Goal: Task Accomplishment & Management: Complete application form

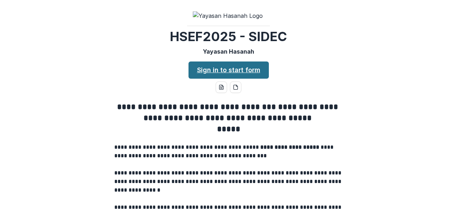
click at [246, 79] on link "Sign in to start form" at bounding box center [229, 69] width 80 height 17
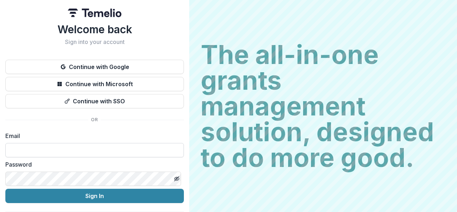
click at [56, 148] on input at bounding box center [94, 150] width 179 height 14
type input "**********"
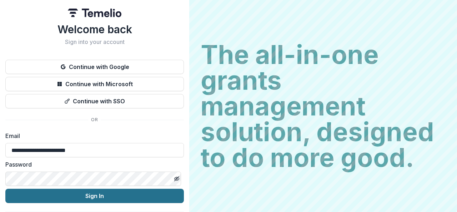
click at [108, 197] on button "Sign In" at bounding box center [94, 196] width 179 height 14
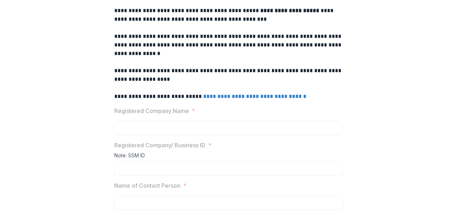
scroll to position [132, 0]
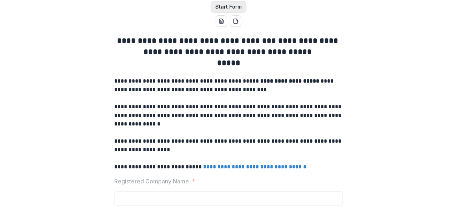
click at [232, 12] on button "Start Form" at bounding box center [229, 6] width 36 height 11
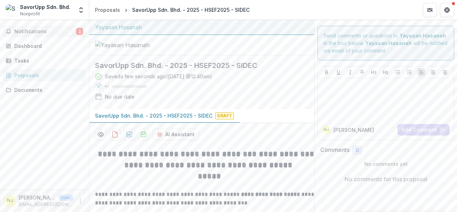
click at [50, 30] on span "Notifications" at bounding box center [45, 32] width 62 height 6
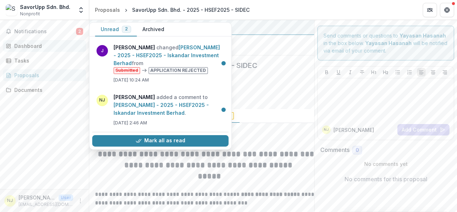
click at [41, 44] on div "Dashboard" at bounding box center [47, 45] width 66 height 7
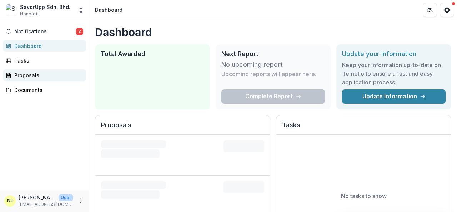
click at [37, 73] on div "Proposals" at bounding box center [47, 74] width 66 height 7
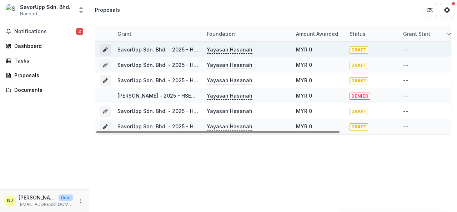
click at [104, 47] on icon "Grant 2ca72898-2755-42a8-ab77-fa1f395b0c05" at bounding box center [105, 50] width 6 height 6
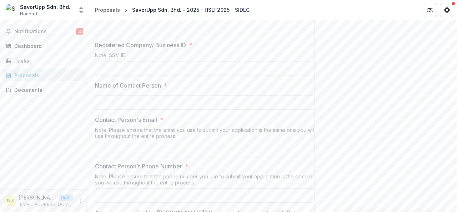
scroll to position [300, 0]
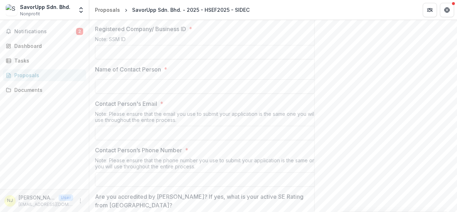
click at [155, 19] on input "Registered Company Name *" at bounding box center [209, 12] width 229 height 14
type input "**********"
click at [154, 59] on input "Registered Company/ Business ID *" at bounding box center [209, 52] width 229 height 14
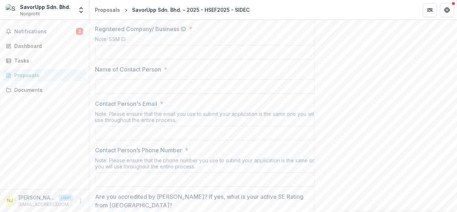
type input "**********"
click at [156, 94] on input "Name of Contact Person *" at bounding box center [209, 86] width 229 height 14
click at [151, 94] on input "Name of Contact Person *" at bounding box center [209, 86] width 229 height 14
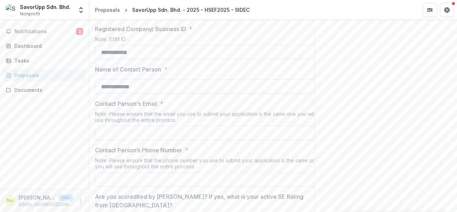
type input "**********"
click at [153, 140] on input "Contact Person's Email *" at bounding box center [209, 133] width 229 height 14
type input "**********"
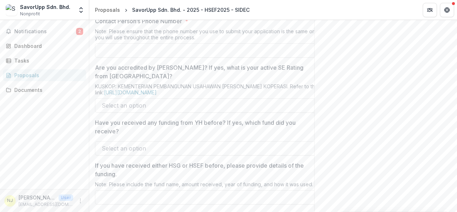
scroll to position [438, 0]
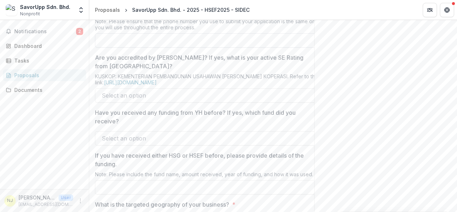
click at [216, 47] on input "Contact Person’s Phone Number *" at bounding box center [209, 40] width 229 height 14
type input "**********"
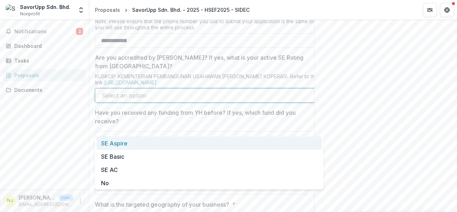
click at [200, 100] on div at bounding box center [203, 95] width 202 height 10
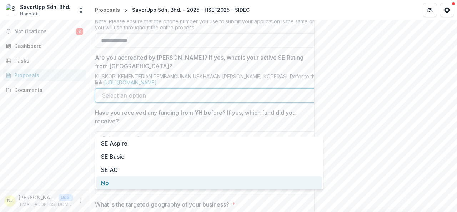
click at [161, 179] on div "No" at bounding box center [209, 182] width 226 height 13
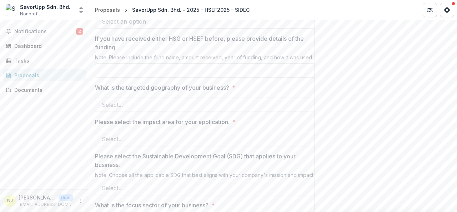
scroll to position [551, 0]
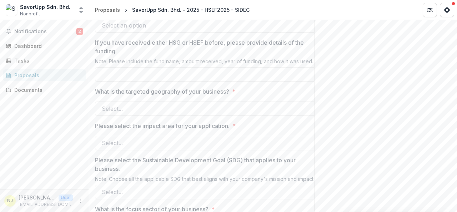
click at [200, 30] on div at bounding box center [203, 25] width 202 height 10
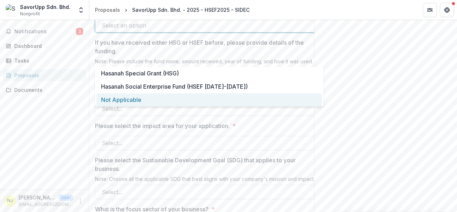
click at [181, 99] on div "Not Applicable" at bounding box center [209, 99] width 226 height 13
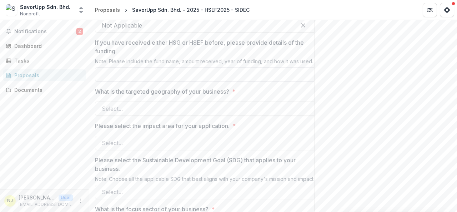
click at [173, 81] on input "If you have received either HSG or HSEF before, please provide details of the f…" at bounding box center [209, 74] width 229 height 14
type input "****"
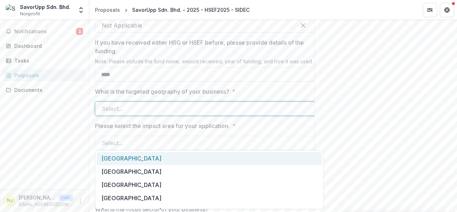
click at [156, 114] on div at bounding box center [203, 109] width 202 height 10
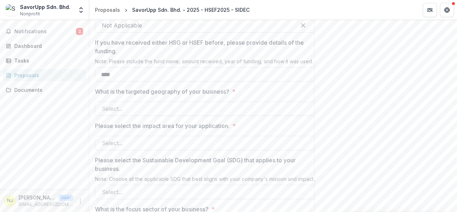
drag, startPoint x: 454, startPoint y: 87, endPoint x: 457, endPoint y: 94, distance: 7.2
click at [457, 94] on div "**********" at bounding box center [273, 116] width 368 height 192
drag, startPoint x: 454, startPoint y: 109, endPoint x: 456, endPoint y: 101, distance: 8.2
click at [456, 101] on div "**********" at bounding box center [273, 116] width 368 height 192
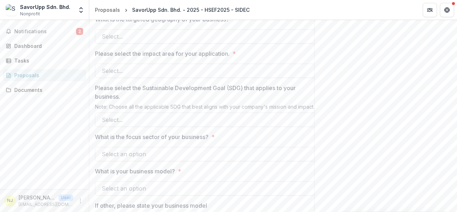
scroll to position [626, 0]
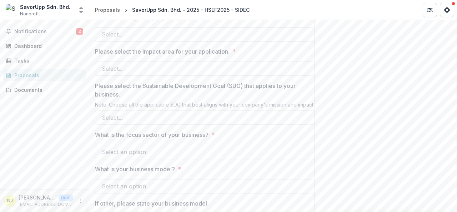
click at [232, 39] on div at bounding box center [203, 34] width 202 height 10
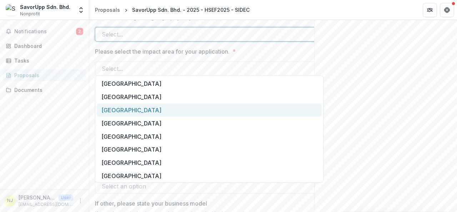
drag, startPoint x: 323, startPoint y: 91, endPoint x: 322, endPoint y: 118, distance: 27.2
click at [322, 118] on div "Johor Kedah Kelantan Melaka Negeri Sembilan Pahang Perlis Pulau Pinang Perak Sa…" at bounding box center [209, 128] width 229 height 107
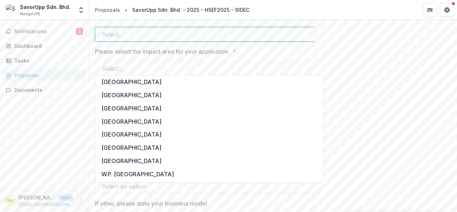
scroll to position [86, 0]
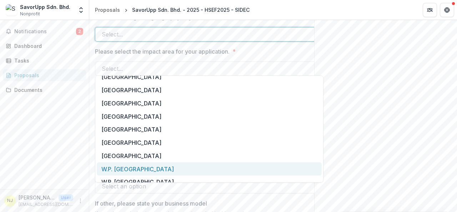
click at [277, 167] on div "W.P. Kuala Lumpur" at bounding box center [209, 168] width 225 height 13
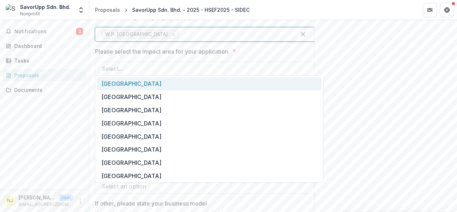
click at [197, 39] on div at bounding box center [234, 34] width 109 height 10
click at [286, 81] on div "Johor" at bounding box center [209, 83] width 225 height 13
click at [247, 39] on div at bounding box center [268, 34] width 43 height 10
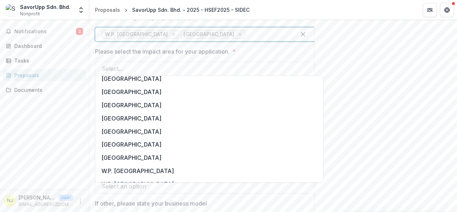
scroll to position [80, 0]
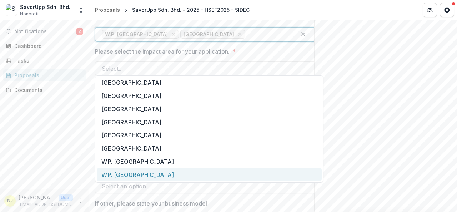
click at [169, 174] on div "W.P. Putrajaya" at bounding box center [209, 174] width 225 height 13
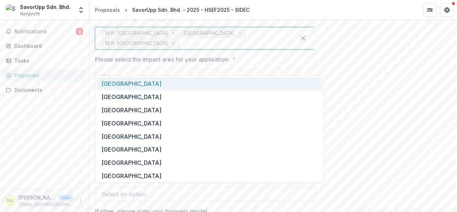
click at [261, 48] on div at bounding box center [234, 43] width 109 height 10
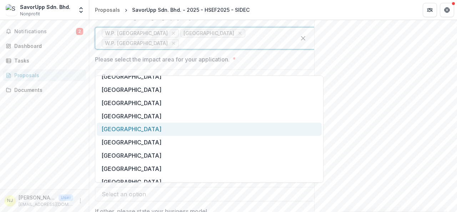
scroll to position [21, 0]
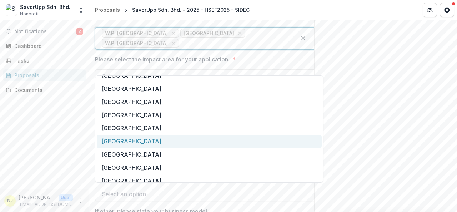
click at [284, 145] on div "Pulau Pinang" at bounding box center [209, 141] width 225 height 13
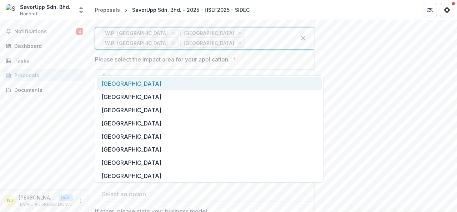
click at [249, 47] on input "What is the targeted geography of your business? *" at bounding box center [248, 43] width 2 height 9
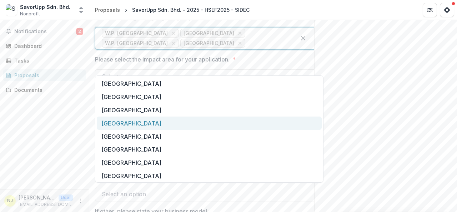
click at [268, 127] on div "Negeri Sembilan" at bounding box center [209, 122] width 225 height 13
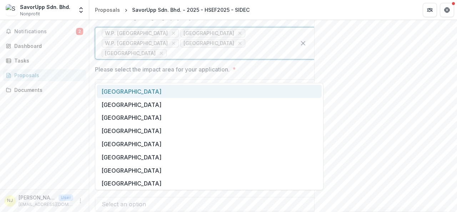
click at [228, 58] on div at bounding box center [228, 53] width 121 height 10
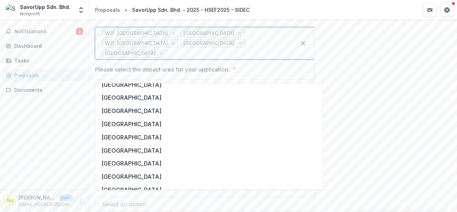
scroll to position [31, 0]
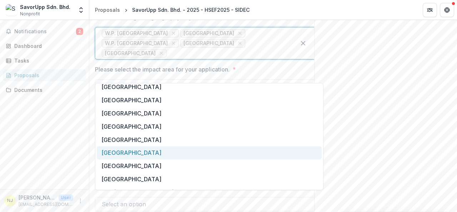
click at [284, 151] on div "Sarawak" at bounding box center [209, 152] width 225 height 13
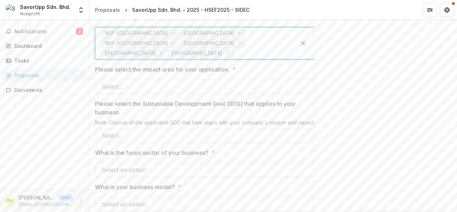
click at [247, 58] on div at bounding box center [262, 53] width 55 height 10
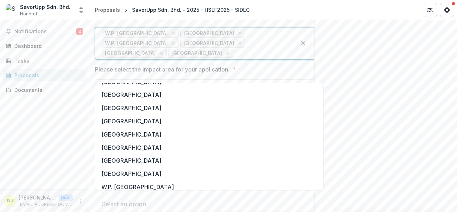
scroll to position [27, 0]
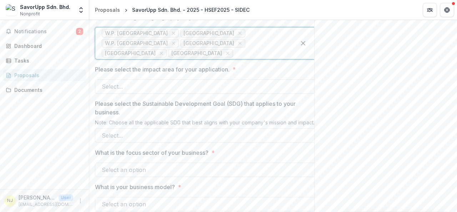
click at [268, 58] on div at bounding box center [262, 53] width 55 height 10
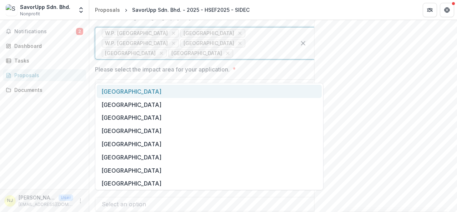
click at [268, 58] on div at bounding box center [262, 53] width 55 height 10
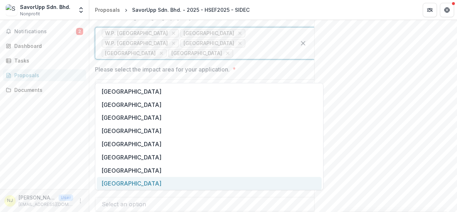
click at [202, 184] on div "Selangor" at bounding box center [209, 183] width 225 height 13
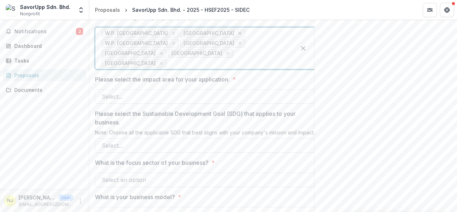
click at [237, 36] on icon "Remove Johor" at bounding box center [240, 33] width 6 height 6
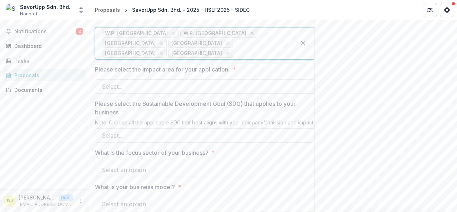
click at [249, 36] on icon "Remove W.P. Putrajaya" at bounding box center [252, 33] width 6 height 6
click at [239, 35] on icon "Remove Pulau Pinang" at bounding box center [240, 33] width 3 height 3
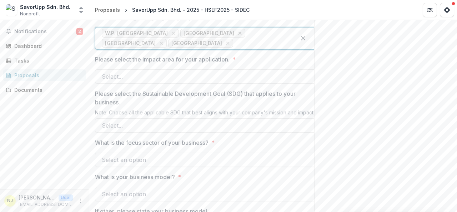
click at [237, 36] on icon "Remove Negeri Sembilan" at bounding box center [240, 33] width 6 height 6
click at [237, 36] on icon "Remove Sarawak" at bounding box center [240, 33] width 6 height 6
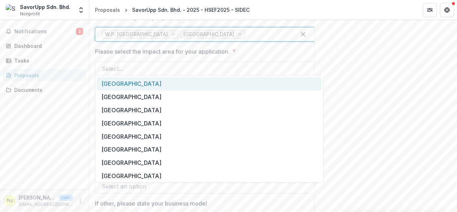
click at [247, 39] on div at bounding box center [268, 34] width 43 height 10
click at [281, 80] on div "Johor" at bounding box center [209, 83] width 225 height 13
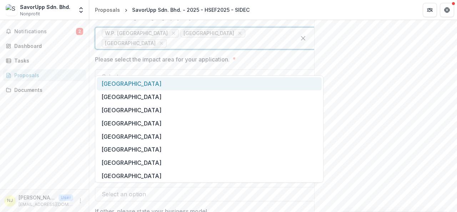
click at [255, 48] on div at bounding box center [228, 43] width 121 height 10
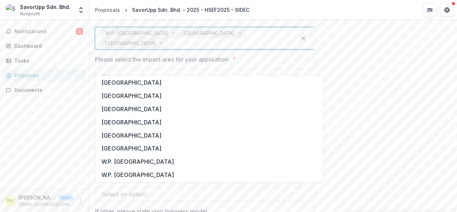
scroll to position [0, 0]
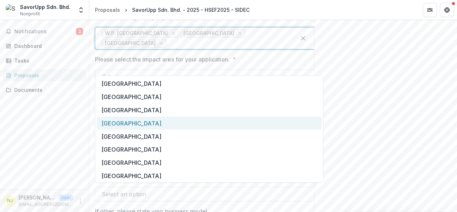
click at [239, 120] on div "Negeri Sembilan" at bounding box center [209, 122] width 225 height 13
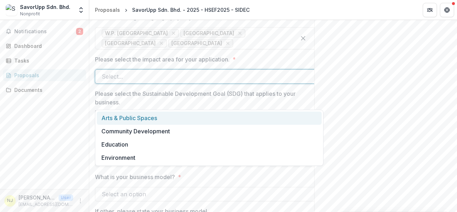
click at [204, 81] on div at bounding box center [203, 76] width 202 height 10
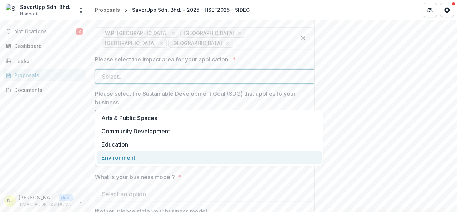
click at [199, 154] on div "Environment" at bounding box center [209, 157] width 225 height 13
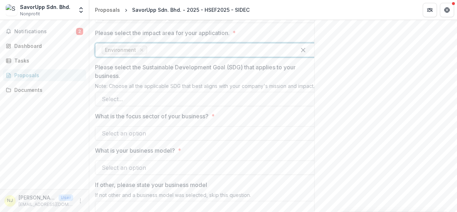
scroll to position [656, 0]
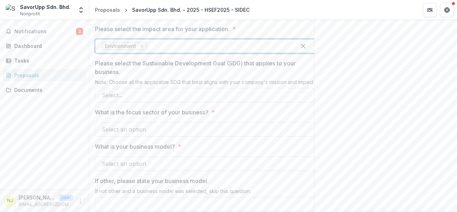
click at [188, 51] on div at bounding box center [219, 46] width 141 height 10
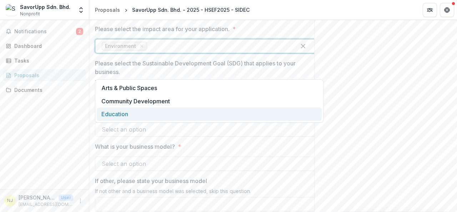
click at [170, 116] on div "Education" at bounding box center [209, 113] width 225 height 13
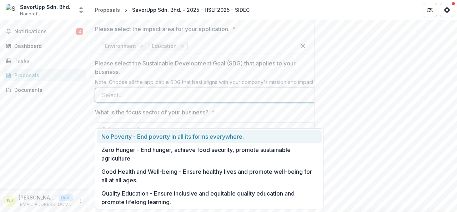
click at [175, 100] on div at bounding box center [203, 95] width 202 height 10
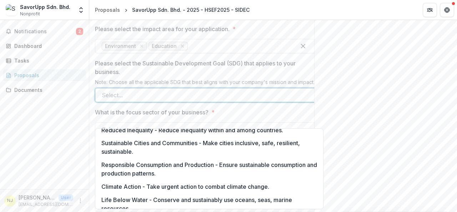
scroll to position [187, 0]
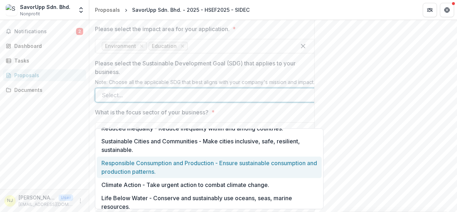
click at [280, 161] on div "Responsible Consumption and Production - Ensure sustainable consumption and pro…" at bounding box center [209, 167] width 225 height 22
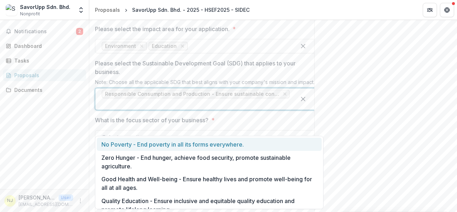
click at [222, 109] on div at bounding box center [196, 104] width 188 height 10
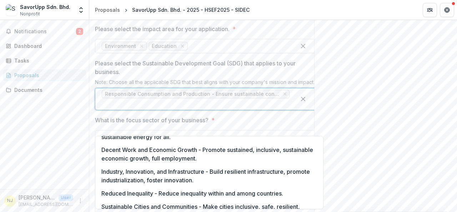
scroll to position [132, 0]
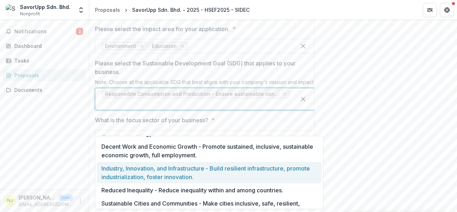
click at [291, 170] on div "Industry, Innovation, and Infrastructure - Build resilient infrastructure, prom…" at bounding box center [209, 173] width 225 height 22
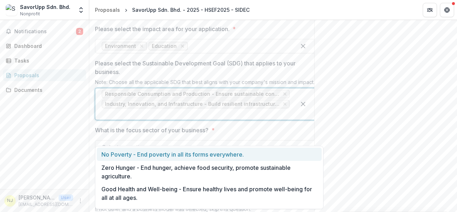
click at [237, 119] on div at bounding box center [196, 114] width 188 height 10
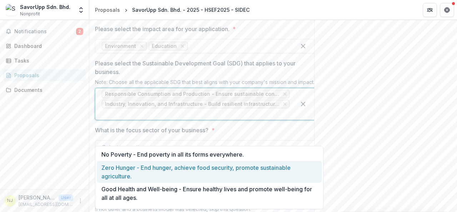
click at [239, 170] on div "Zero Hunger - End hunger, achieve food security, promote sustainable agricultur…" at bounding box center [209, 172] width 225 height 22
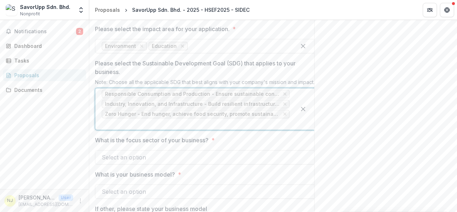
click at [271, 129] on div at bounding box center [196, 124] width 188 height 10
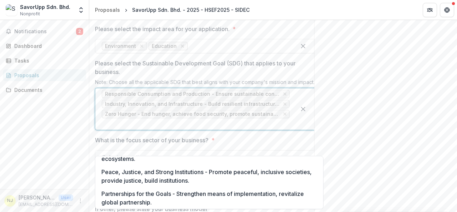
scroll to position [220, 0]
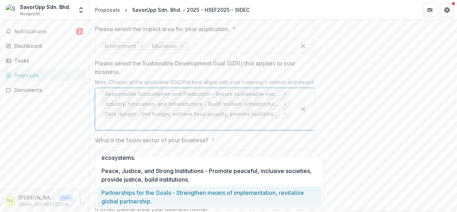
click at [293, 195] on div "Partnerships for the Goals - Strengthen means of implementation, revitalize glo…" at bounding box center [209, 197] width 225 height 22
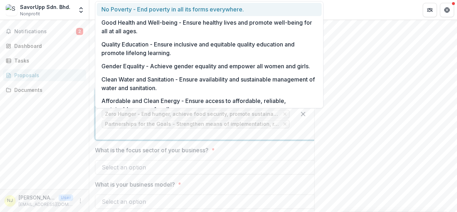
click at [271, 139] on div at bounding box center [196, 134] width 188 height 10
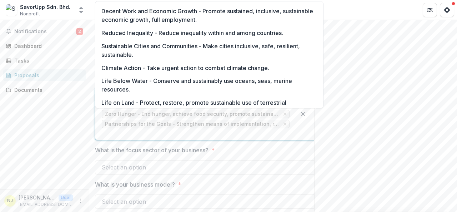
scroll to position [114, 0]
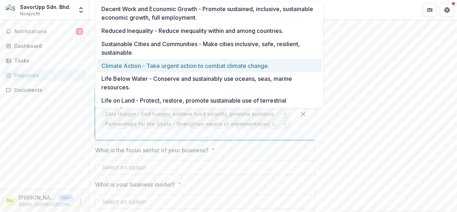
click at [282, 62] on div "Climate Action - Take urgent action to combat climate change." at bounding box center [209, 65] width 225 height 13
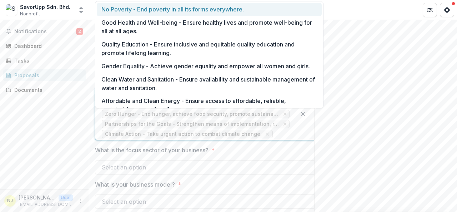
click at [274, 139] on div at bounding box center [281, 134] width 15 height 10
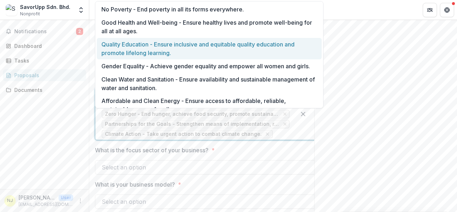
click at [247, 54] on div "Quality Education - Ensure inclusive and equitable quality education and promot…" at bounding box center [209, 49] width 225 height 22
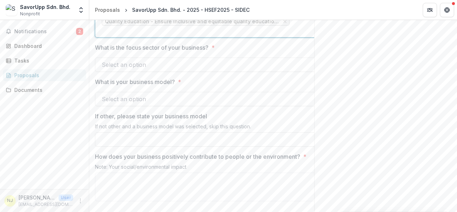
scroll to position [781, 0]
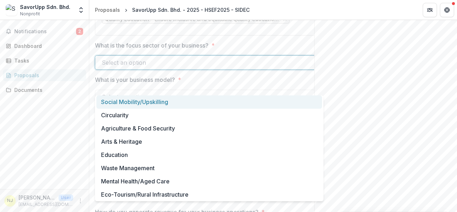
click at [173, 67] on div at bounding box center [203, 62] width 202 height 10
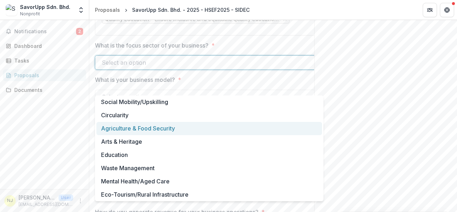
click at [170, 127] on div "Agriculture & Food Security" at bounding box center [209, 128] width 226 height 13
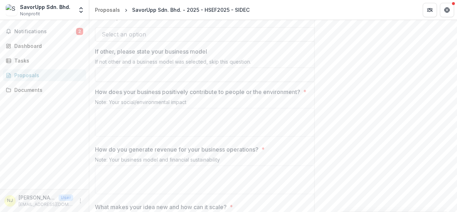
scroll to position [816, 0]
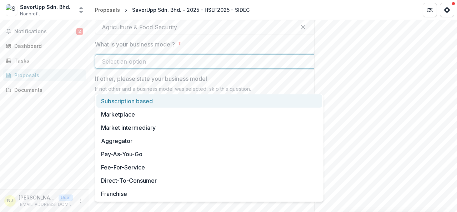
click at [233, 67] on div "Select an option" at bounding box center [202, 61] width 215 height 11
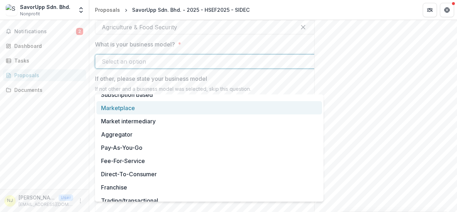
scroll to position [1, 0]
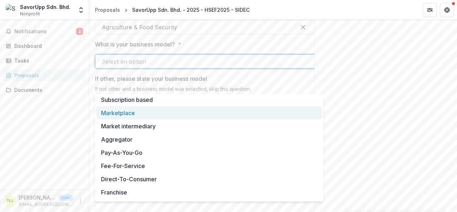
click at [284, 115] on div "Marketplace" at bounding box center [209, 112] width 226 height 13
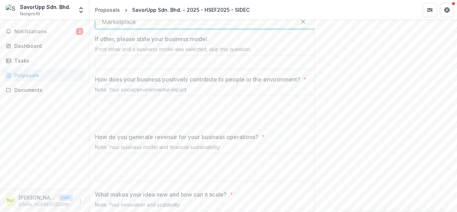
scroll to position [859, 0]
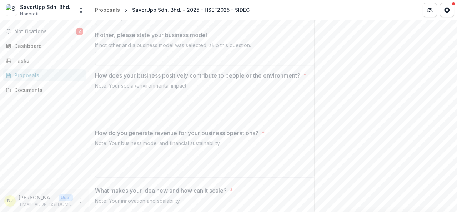
click at [204, 65] on input "If other, please state your business model" at bounding box center [209, 58] width 229 height 14
type input "***"
click at [262, 120] on textarea "How does your business positively contribute to people or the environment? *" at bounding box center [209, 105] width 229 height 29
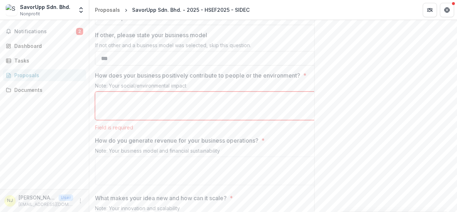
paste textarea "**********"
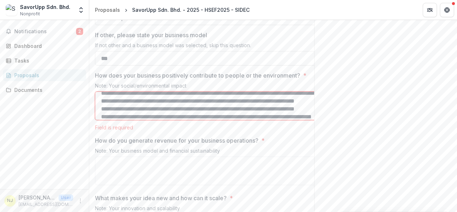
scroll to position [0, 0]
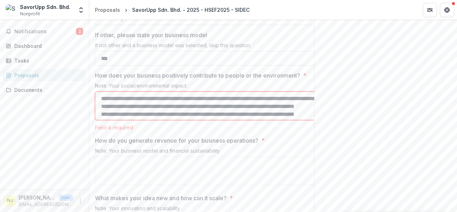
drag, startPoint x: 251, startPoint y: 130, endPoint x: 149, endPoint y: 134, distance: 102.9
click at [149, 120] on textarea "**********" at bounding box center [209, 105] width 229 height 29
paste textarea "**********"
click at [257, 120] on textarea "**********" at bounding box center [209, 105] width 229 height 29
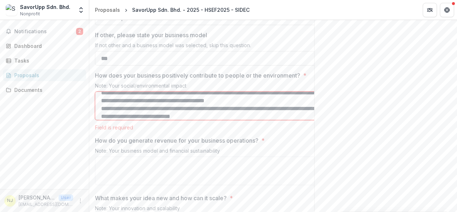
scroll to position [14, 0]
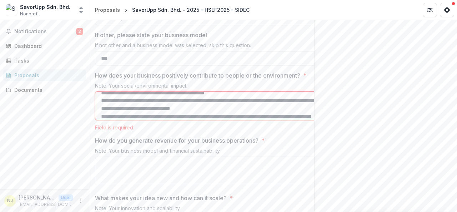
click at [100, 120] on textarea "**********" at bounding box center [209, 105] width 229 height 29
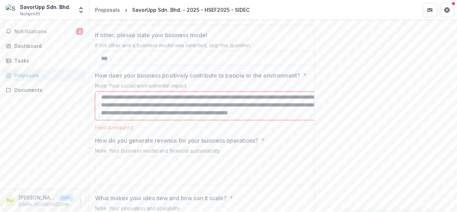
scroll to position [21, 0]
click at [149, 120] on textarea "**********" at bounding box center [209, 105] width 229 height 29
drag, startPoint x: 164, startPoint y: 139, endPoint x: 289, endPoint y: 135, distance: 125.1
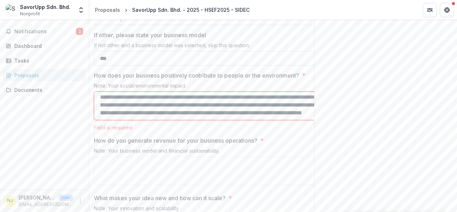
click at [289, 120] on textarea "**********" at bounding box center [208, 105] width 229 height 29
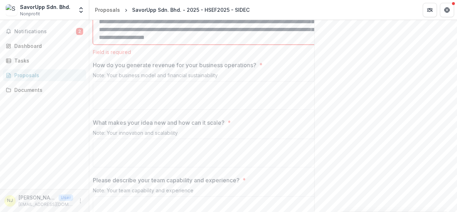
scroll to position [929, 0]
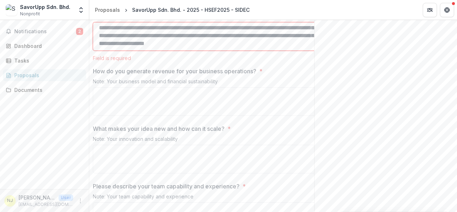
type textarea "**********"
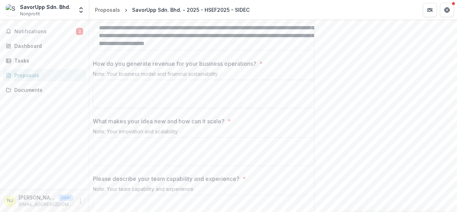
click at [167, 108] on textarea "How do you generate revenue for your business operations? *" at bounding box center [207, 94] width 229 height 29
paste textarea "**********"
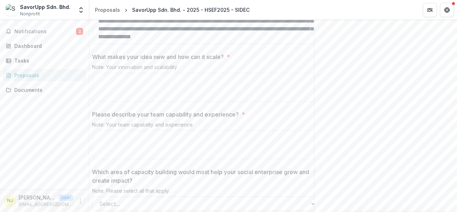
scroll to position [995, 0]
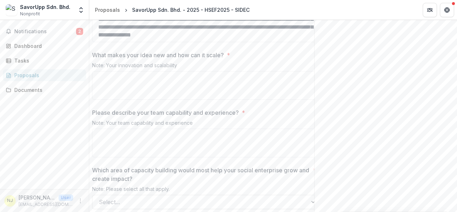
type textarea "**********"
click at [154, 100] on textarea "What makes your idea new and how can it scale? *" at bounding box center [206, 85] width 229 height 29
paste textarea "**********"
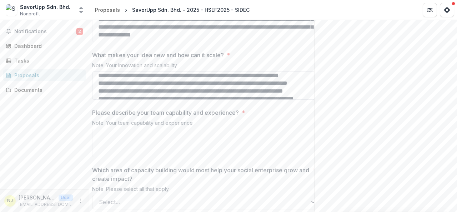
scroll to position [3, 0]
click at [97, 100] on textarea "What makes your idea new and how can it scale? *" at bounding box center [206, 85] width 229 height 29
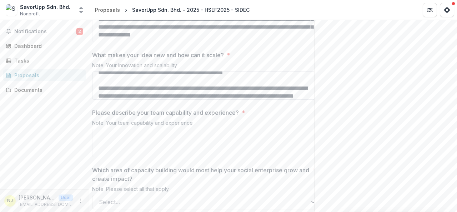
scroll to position [53, 0]
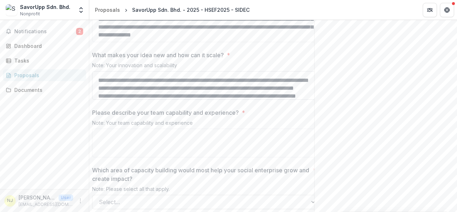
click at [127, 100] on textarea "What makes your idea new and how can it scale? *" at bounding box center [206, 85] width 229 height 29
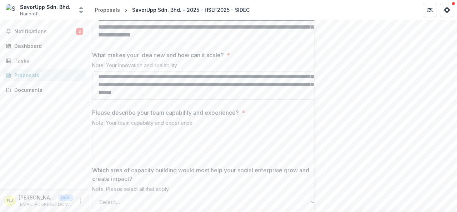
scroll to position [108, 0]
type textarea "**********"
click at [149, 157] on textarea "Please describe your team capability and experience? *" at bounding box center [206, 143] width 229 height 29
paste textarea "**********"
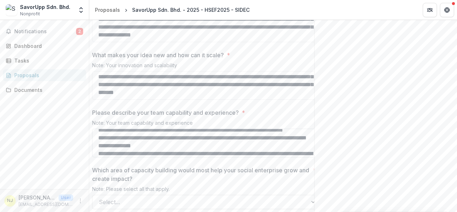
scroll to position [76, 0]
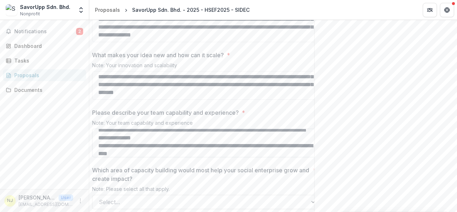
drag, startPoint x: 104, startPoint y: 160, endPoint x: 162, endPoint y: 161, distance: 58.9
click at [162, 157] on textarea "Please describe your team capability and experience? *" at bounding box center [206, 143] width 229 height 29
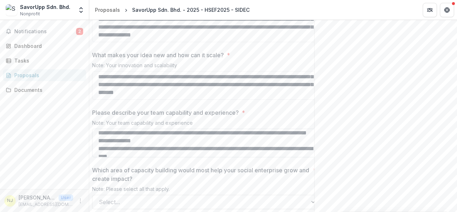
click at [242, 156] on textarea "Please describe your team capability and experience? *" at bounding box center [206, 143] width 229 height 29
click at [133, 157] on textarea "Please describe your team capability and experience? *" at bounding box center [206, 143] width 229 height 29
drag, startPoint x: 291, startPoint y: 162, endPoint x: 271, endPoint y: 171, distance: 21.4
click at [271, 157] on textarea "Please describe your team capability and experience? *" at bounding box center [206, 143] width 229 height 29
click at [131, 157] on textarea "Please describe your team capability and experience? *" at bounding box center [206, 143] width 229 height 29
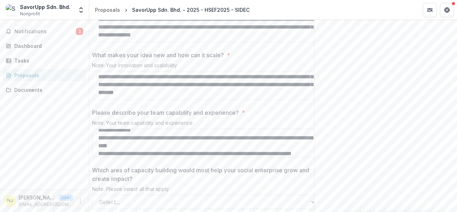
scroll to position [100, 0]
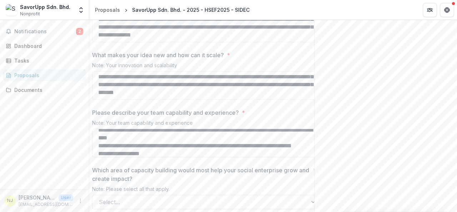
click at [96, 157] on textarea "Please describe your team capability and experience? *" at bounding box center [206, 143] width 229 height 29
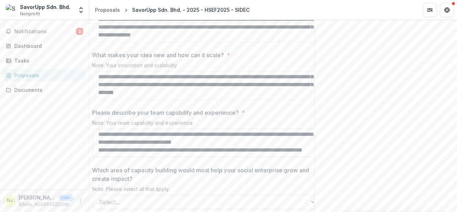
scroll to position [139, 0]
paste textarea "**********"
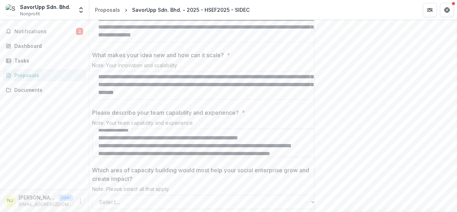
scroll to position [210, 0]
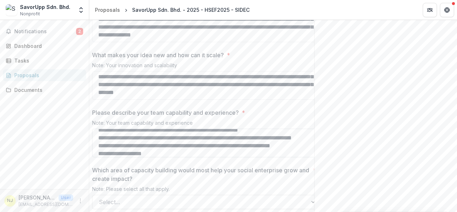
click at [99, 157] on textarea "Please describe your team capability and experience? *" at bounding box center [206, 143] width 229 height 29
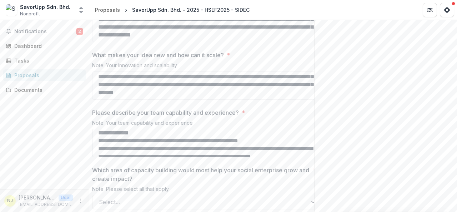
scroll to position [199, 0]
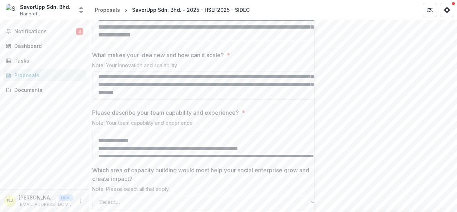
drag, startPoint x: 102, startPoint y: 155, endPoint x: 98, endPoint y: 155, distance: 4.3
click at [98, 155] on textarea "Please describe your team capability and experience? *" at bounding box center [206, 143] width 229 height 29
click at [288, 157] on textarea "Please describe your team capability and experience? *" at bounding box center [206, 143] width 229 height 29
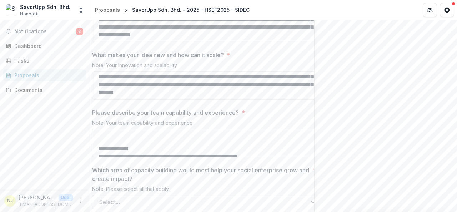
scroll to position [202, 0]
paste textarea "**"
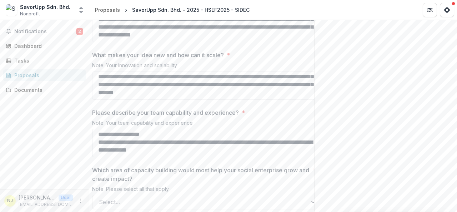
scroll to position [469, 0]
paste textarea "**********"
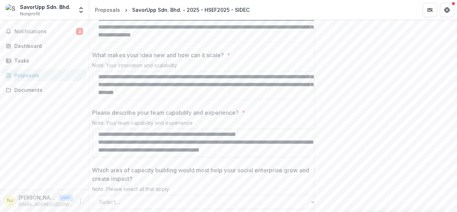
scroll to position [493, 0]
type textarea "**********"
drag, startPoint x: 455, startPoint y: 147, endPoint x: 456, endPoint y: 137, distance: 9.8
click at [456, 137] on div "**********" at bounding box center [273, 116] width 368 height 192
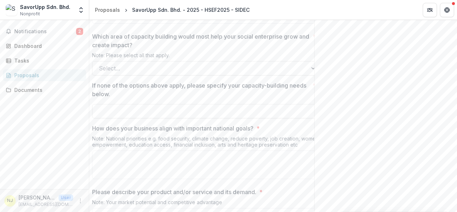
scroll to position [1139, 0]
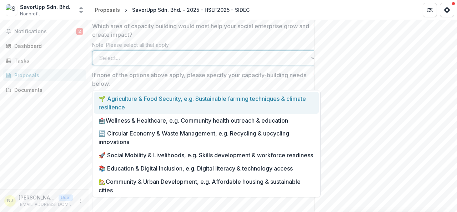
click at [157, 63] on div at bounding box center [200, 58] width 202 height 10
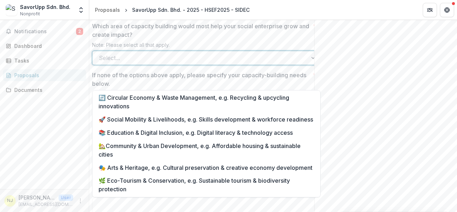
scroll to position [45, 0]
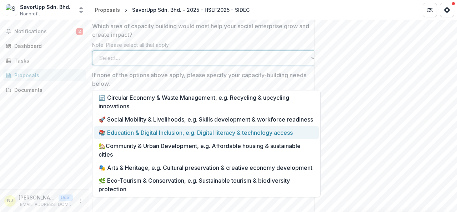
click at [303, 127] on div "📚 Education & Digital Inclusion, e.g. Digital literacy & technology access" at bounding box center [206, 132] width 225 height 13
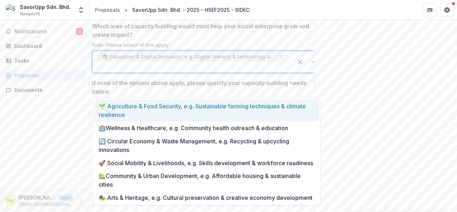
click at [260, 72] on div at bounding box center [193, 67] width 188 height 10
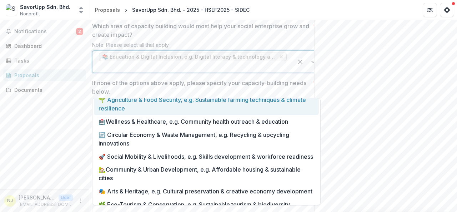
scroll to position [0, 0]
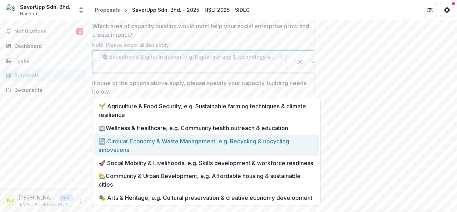
click at [286, 140] on div "🔄 Circular Economy & Waste Management, e.g. Recycling & upcycling innovations" at bounding box center [206, 145] width 225 height 22
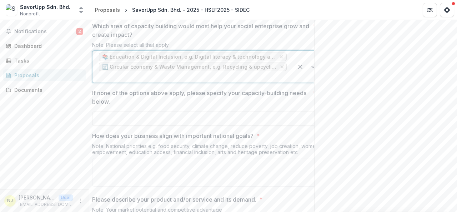
click at [259, 82] on div at bounding box center [193, 77] width 188 height 10
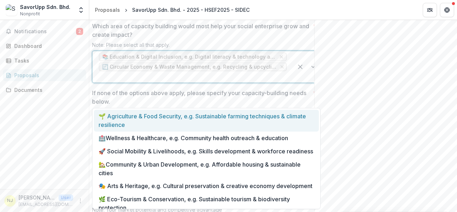
click at [244, 125] on div "🌱 Agriculture & Food Security, e.g. Sustainable farming techniques & climate re…" at bounding box center [206, 121] width 225 height 22
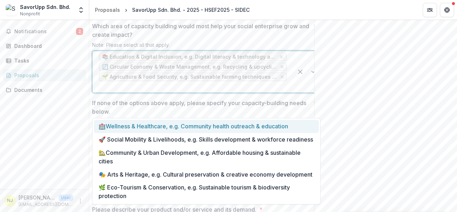
click at [194, 92] on div at bounding box center [193, 87] width 188 height 10
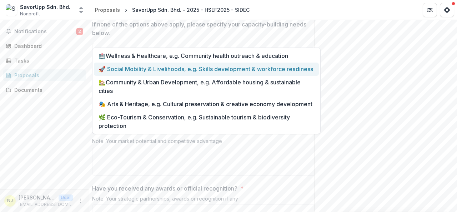
scroll to position [1205, 0]
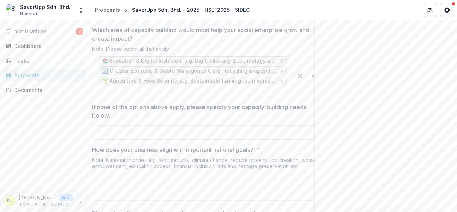
scroll to position [1133, 0]
click at [252, 86] on span "🌱 Agriculture & Food Security, e.g. Sustainable farming techniques & climate re…" at bounding box center [189, 83] width 175 height 6
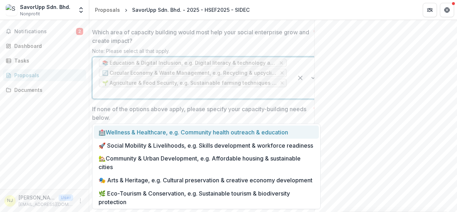
scroll to position [18, 0]
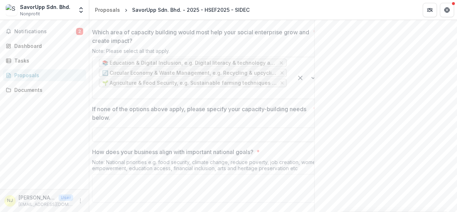
drag, startPoint x: 455, startPoint y: 158, endPoint x: 455, endPoint y: 170, distance: 11.8
click at [455, 170] on div "**********" at bounding box center [273, 116] width 368 height 192
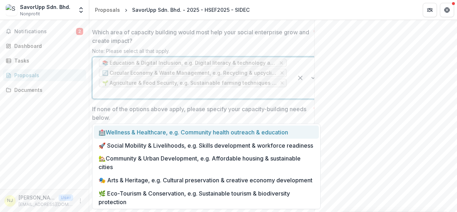
click at [213, 98] on div at bounding box center [193, 93] width 188 height 10
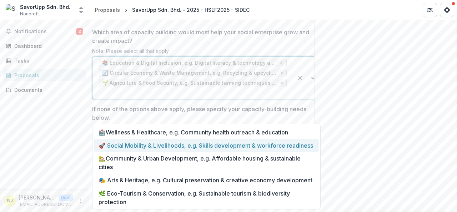
click at [212, 144] on div "🚀 Social Mobility & Livelihoods, e.g. Skills development & workforce readiness" at bounding box center [206, 145] width 225 height 13
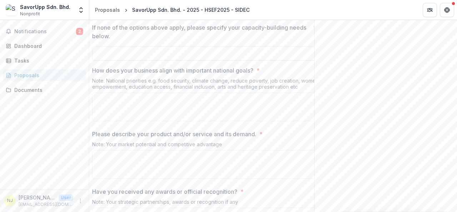
scroll to position [1230, 0]
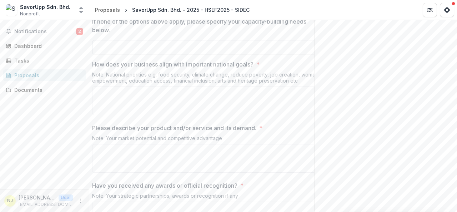
click at [274, 54] on input "If none of the options above apply, please specify your capacity-building needs…" at bounding box center [206, 47] width 229 height 14
type input "***"
click at [148, 115] on textarea "How does your business align with important national goals? *" at bounding box center [206, 100] width 229 height 29
paste textarea "**********"
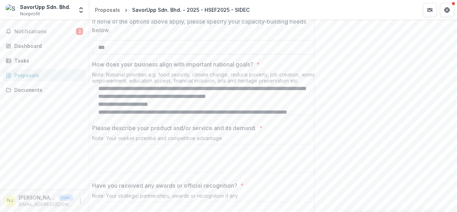
scroll to position [0, 0]
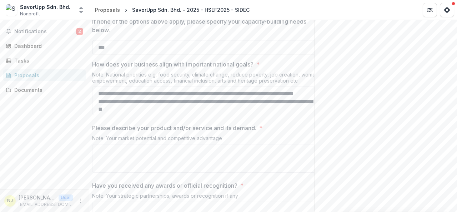
drag, startPoint x: 265, startPoint y: 121, endPoint x: 248, endPoint y: 70, distance: 53.4
click at [213, 115] on textarea "How does your business align with important national goals? *" at bounding box center [206, 100] width 229 height 29
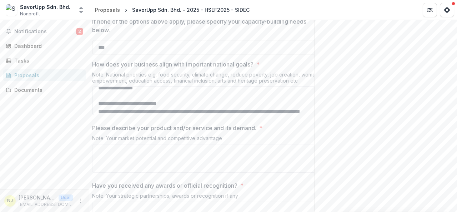
scroll to position [45, 0]
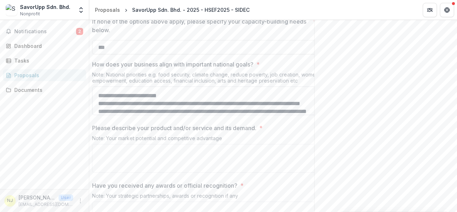
click at [270, 115] on textarea "How does your business align with important national goals? *" at bounding box center [206, 100] width 229 height 29
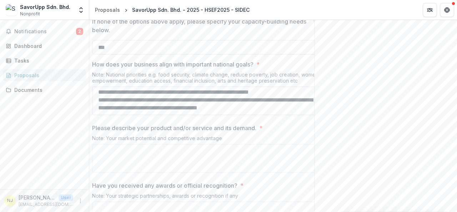
scroll to position [205, 0]
type textarea "**********"
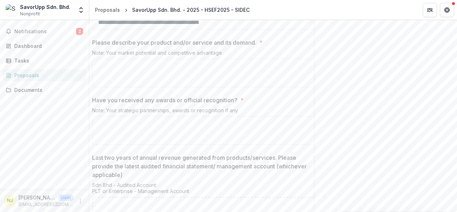
scroll to position [1326, 0]
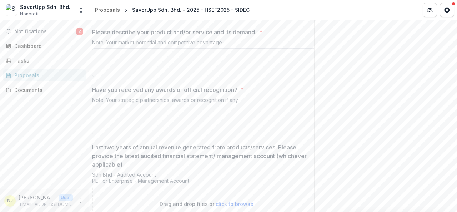
click at [131, 77] on textarea "Please describe your product and/or service and its demand. *" at bounding box center [206, 62] width 229 height 29
paste textarea "**********"
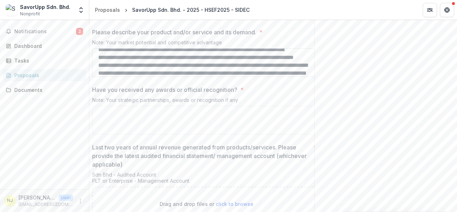
scroll to position [61, 0]
click at [209, 77] on textarea "Please describe your product and/or service and its demand. *" at bounding box center [206, 62] width 229 height 29
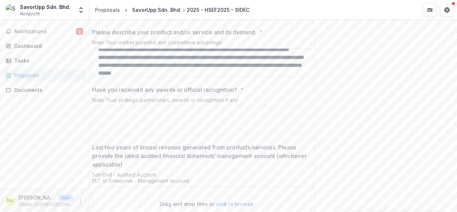
click at [300, 77] on textarea "Please describe your product and/or service and its demand. *" at bounding box center [206, 62] width 229 height 29
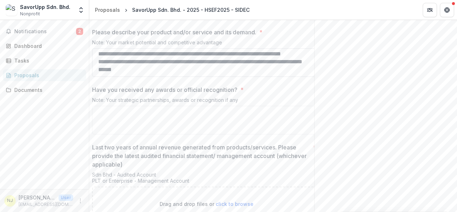
scroll to position [116, 0]
click at [151, 77] on textarea "Please describe your product and/or service and its demand. *" at bounding box center [206, 62] width 229 height 29
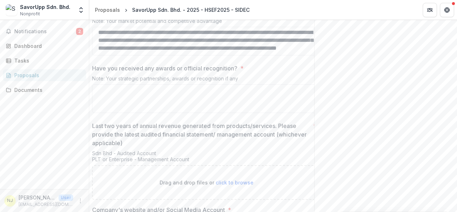
scroll to position [1358, 0]
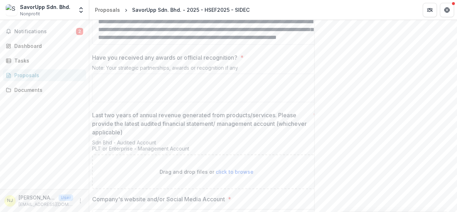
type textarea "**********"
click at [182, 100] on textarea "Have you received any awards or official recognition? *" at bounding box center [206, 88] width 229 height 29
paste textarea "**********"
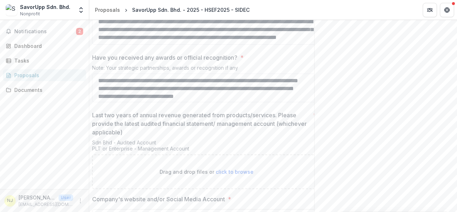
scroll to position [29, 0]
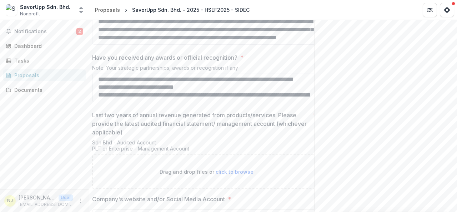
click at [210, 102] on textarea "**********" at bounding box center [206, 88] width 229 height 29
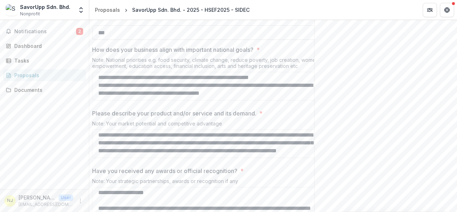
scroll to position [1239, 0]
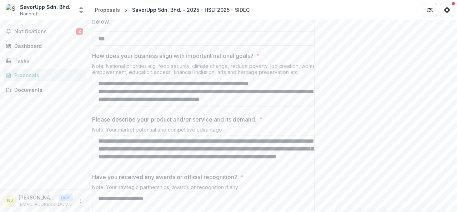
type textarea "**********"
